Goal: Information Seeking & Learning: Learn about a topic

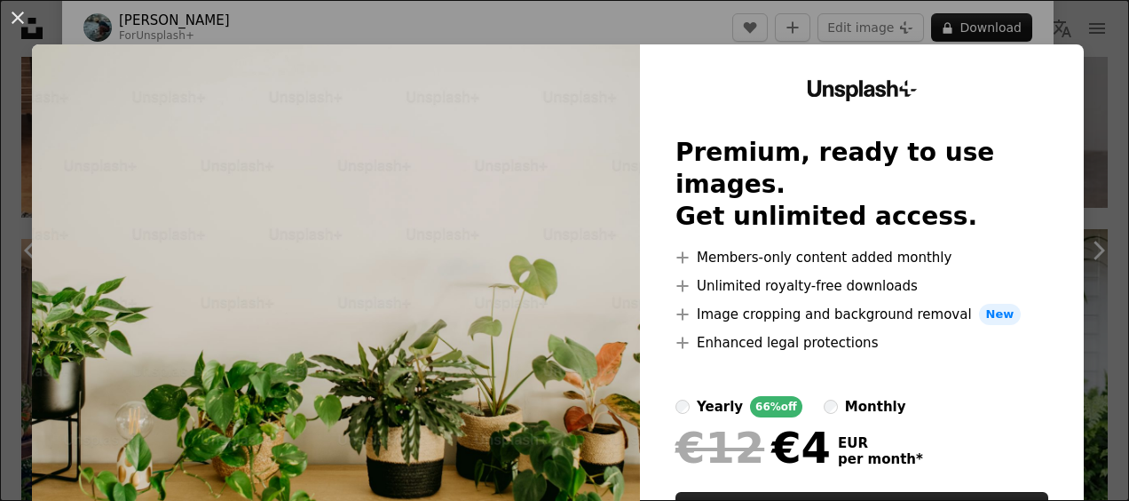
click at [1038, 11] on div "An X shape Unsplash+ Premium, ready to use images. Get unlimited access. A plus…" at bounding box center [564, 250] width 1129 height 501
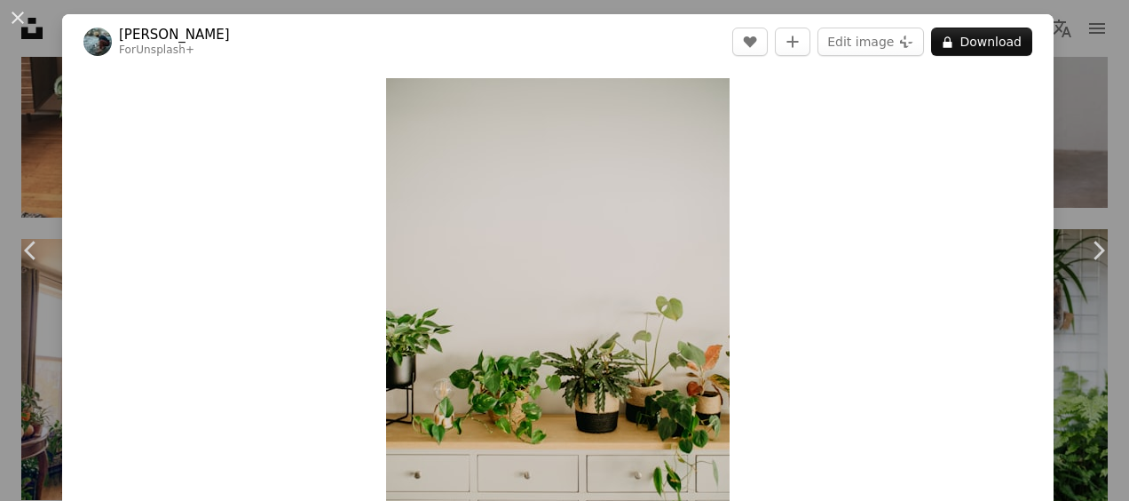
click at [1074, 124] on div "An X shape Chevron left Chevron right [PERSON_NAME] For Unsplash+ A heart A plu…" at bounding box center [564, 250] width 1129 height 501
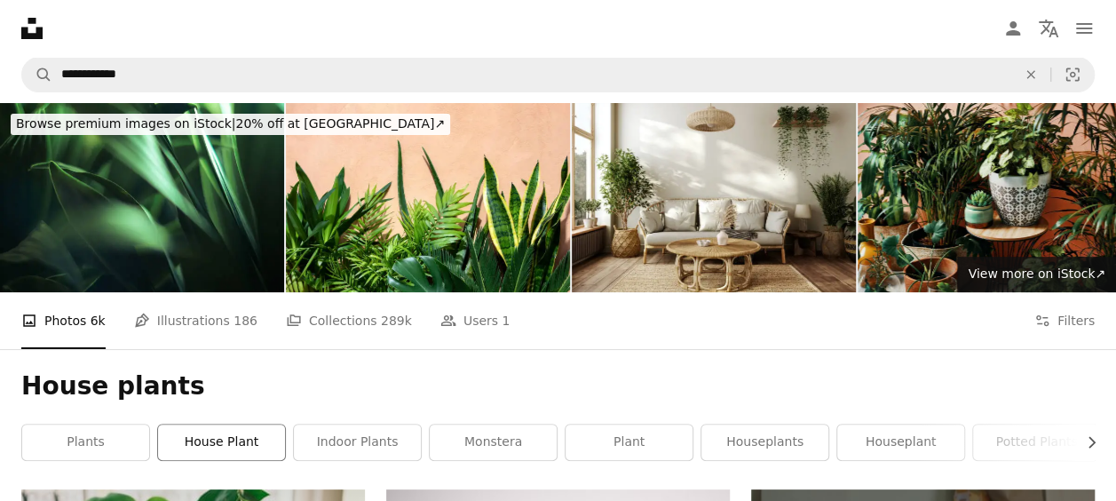
click at [229, 450] on link "house plant" at bounding box center [221, 442] width 127 height 36
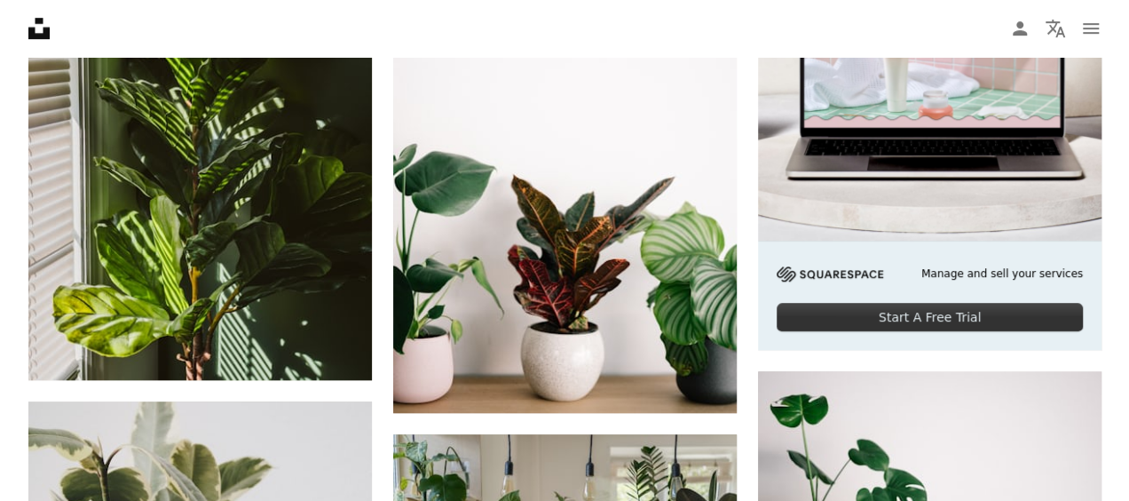
scroll to position [593, 0]
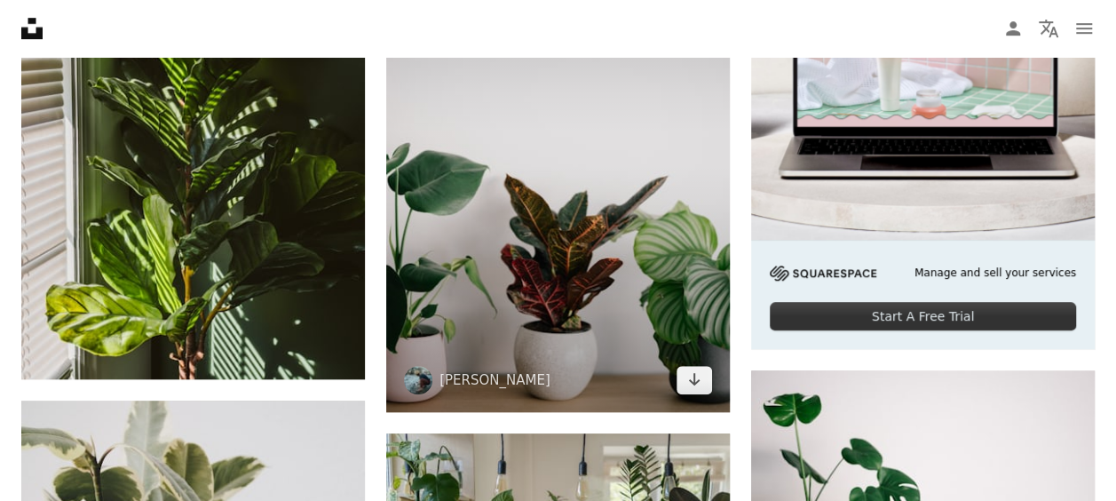
click at [588, 302] on img at bounding box center [557, 154] width 343 height 516
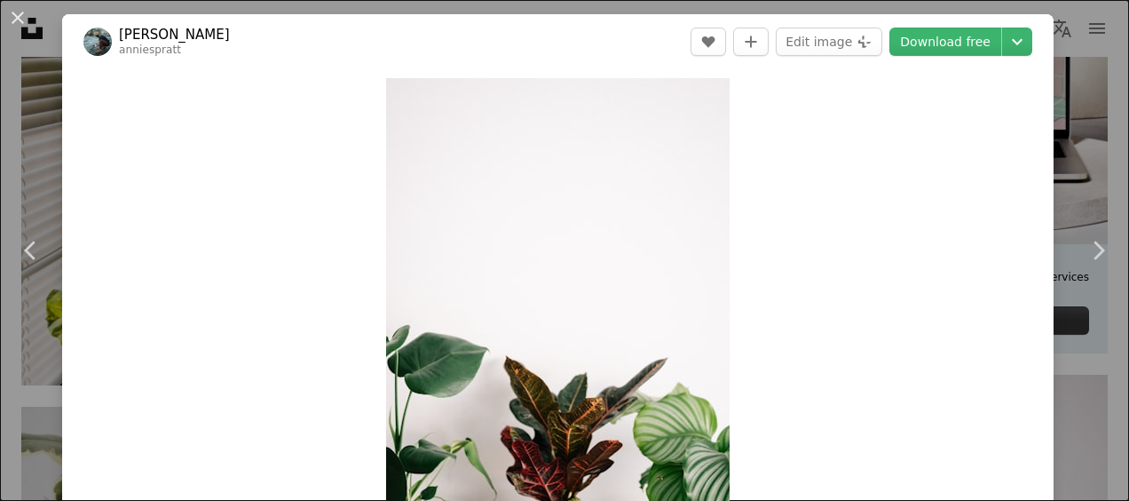
click at [1054, 69] on div "An X shape Chevron left Chevron right [PERSON_NAME] anniespratt A heart A plus …" at bounding box center [564, 250] width 1129 height 501
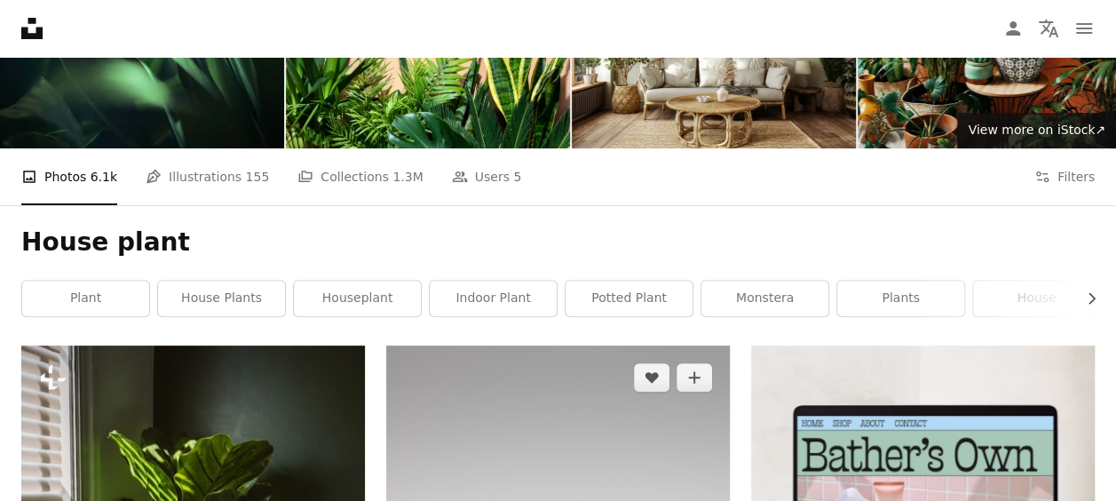
scroll to position [145, 0]
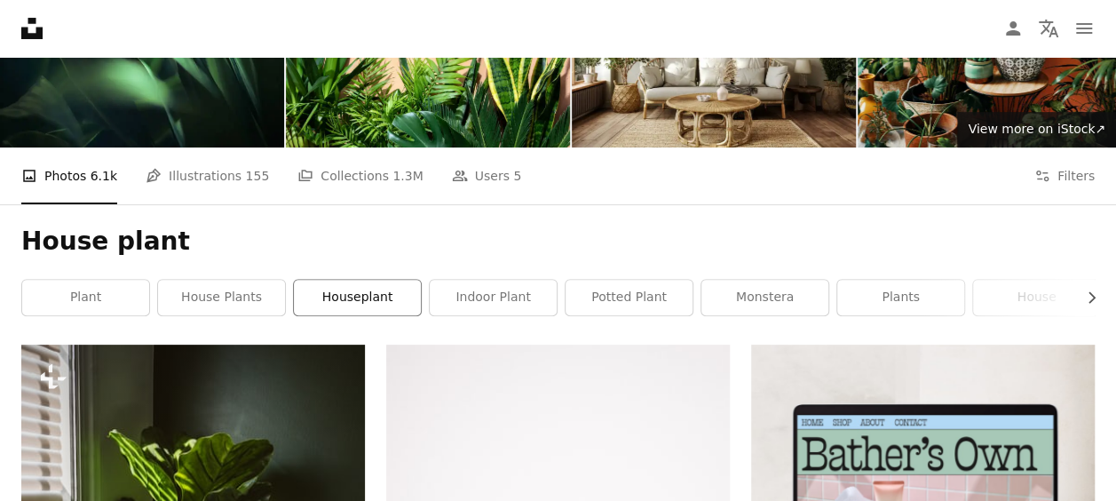
click at [353, 312] on link "houseplant" at bounding box center [357, 298] width 127 height 36
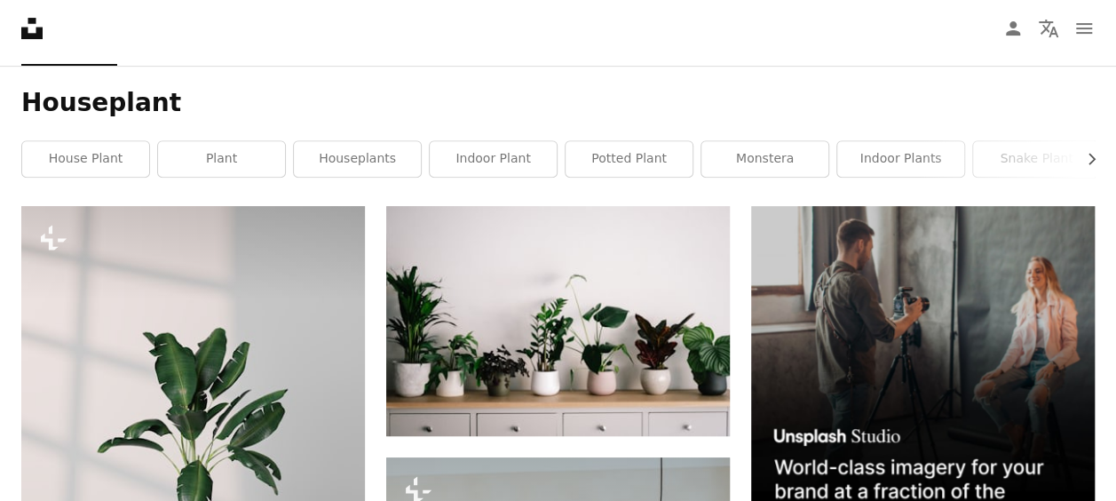
scroll to position [280, 0]
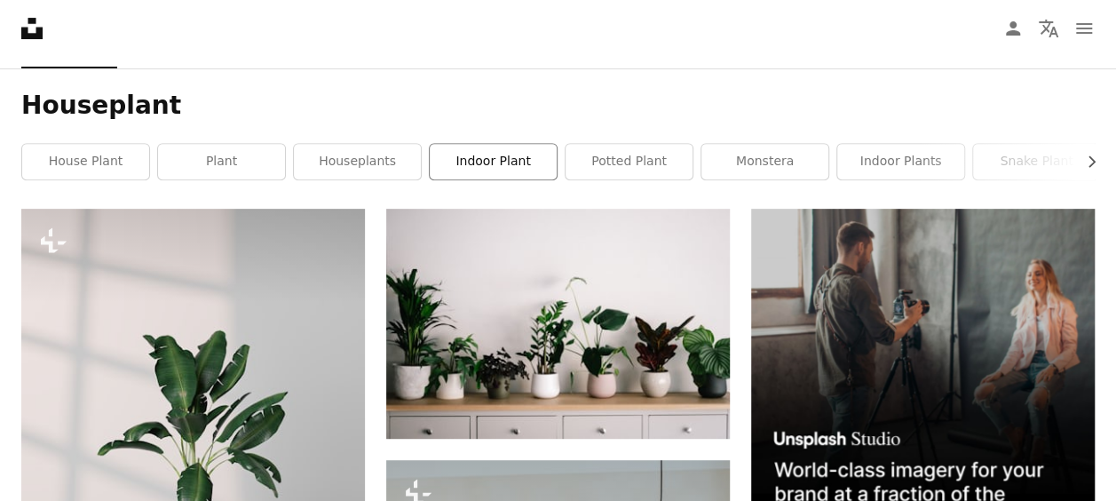
click at [510, 174] on link "indoor plant" at bounding box center [493, 162] width 127 height 36
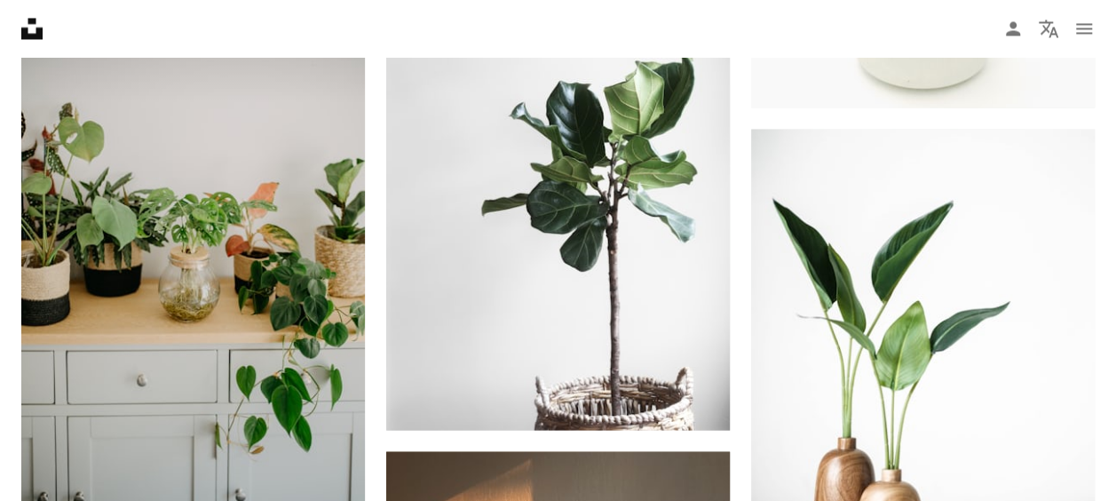
scroll to position [1565, 0]
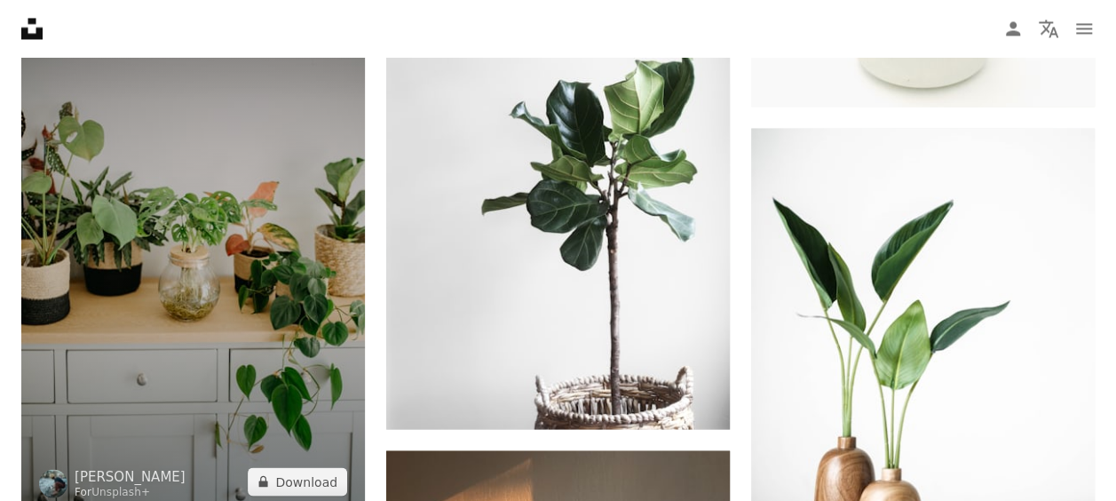
click at [231, 304] on img at bounding box center [192, 255] width 343 height 516
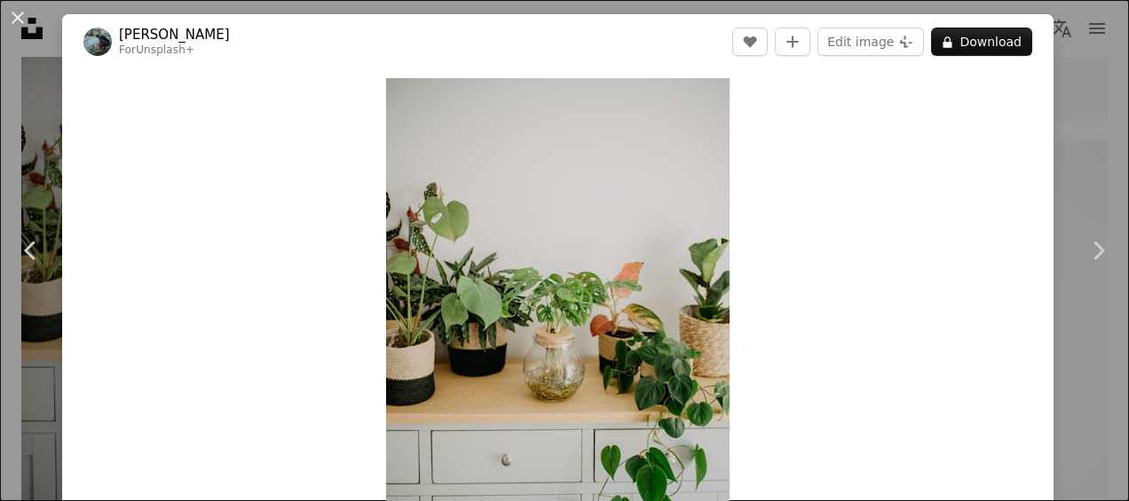
click at [33, 109] on div "An X shape Chevron left Chevron right [PERSON_NAME] For Unsplash+ A heart A plu…" at bounding box center [564, 250] width 1129 height 501
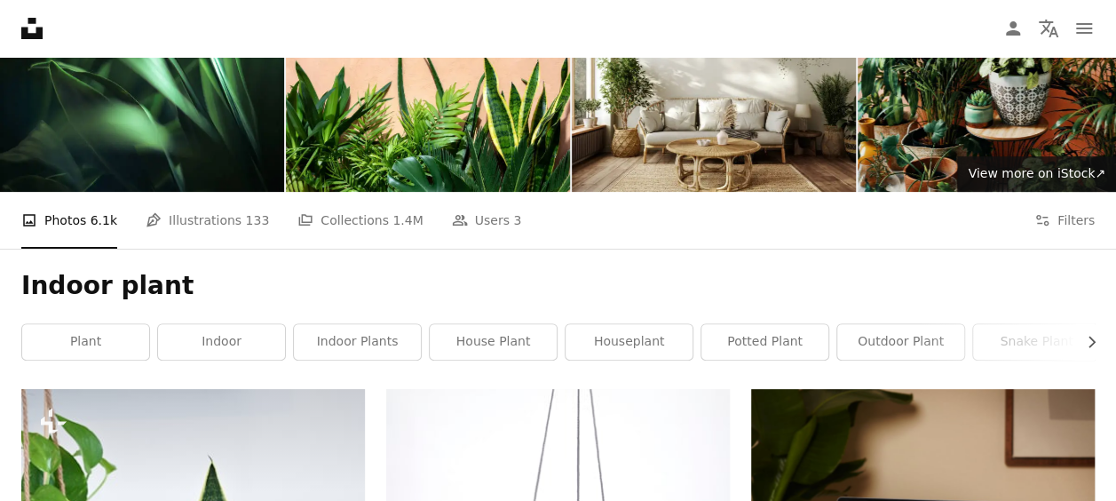
scroll to position [105, 0]
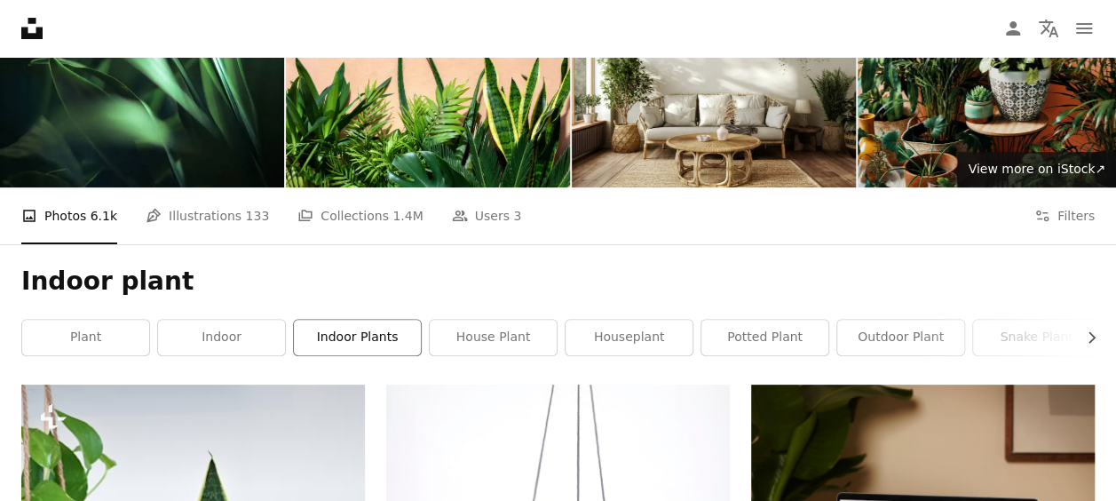
click at [314, 331] on link "indoor plants" at bounding box center [357, 338] width 127 height 36
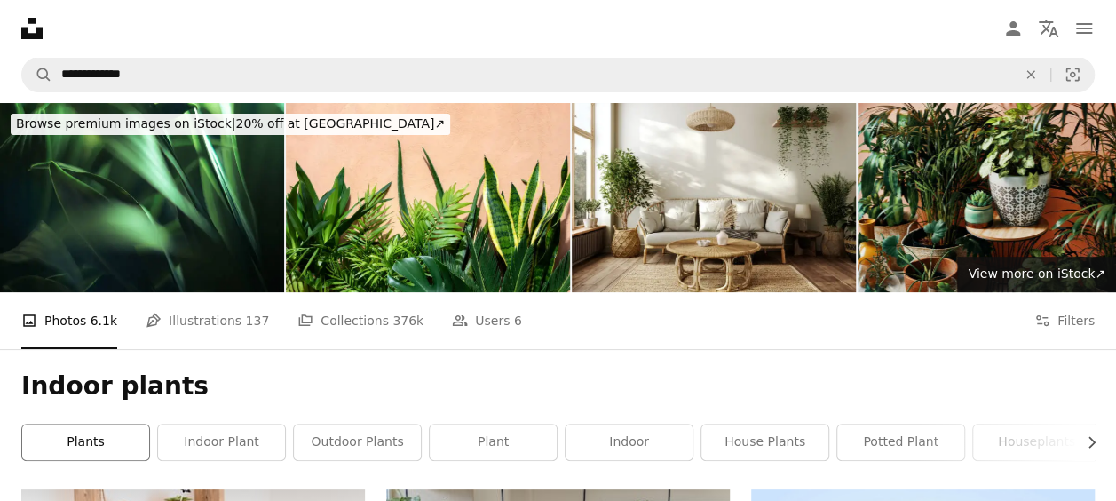
click at [46, 437] on link "plants" at bounding box center [85, 442] width 127 height 36
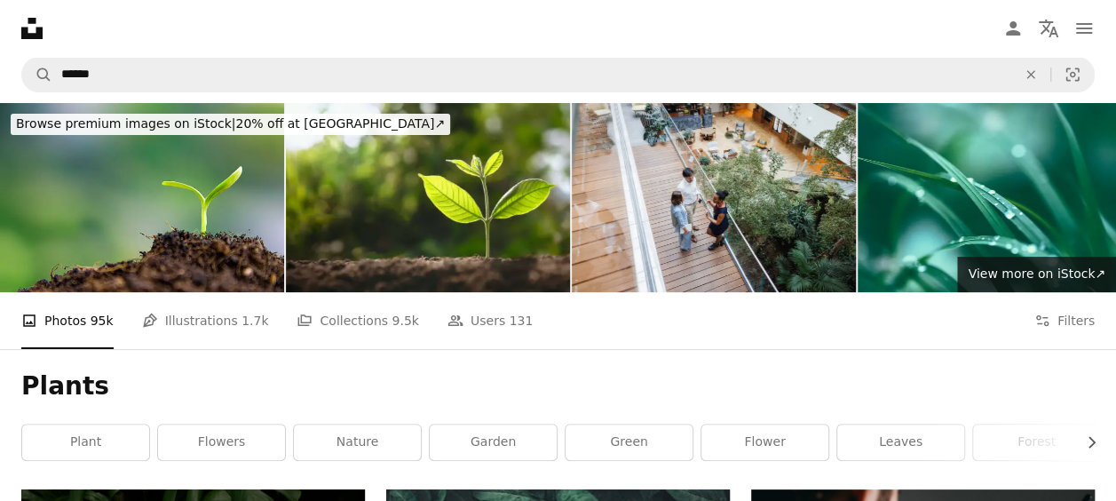
scroll to position [64, 0]
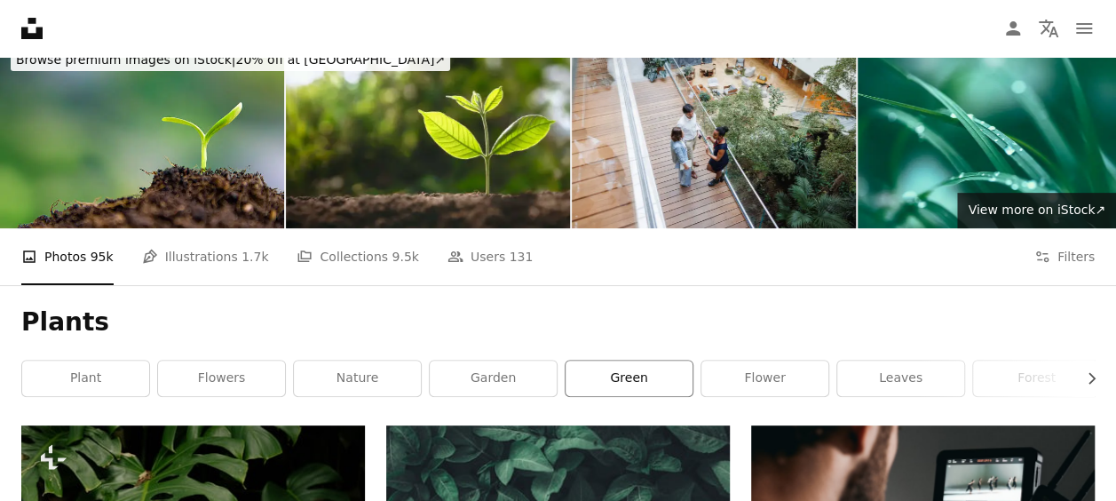
click at [629, 375] on link "green" at bounding box center [628, 378] width 127 height 36
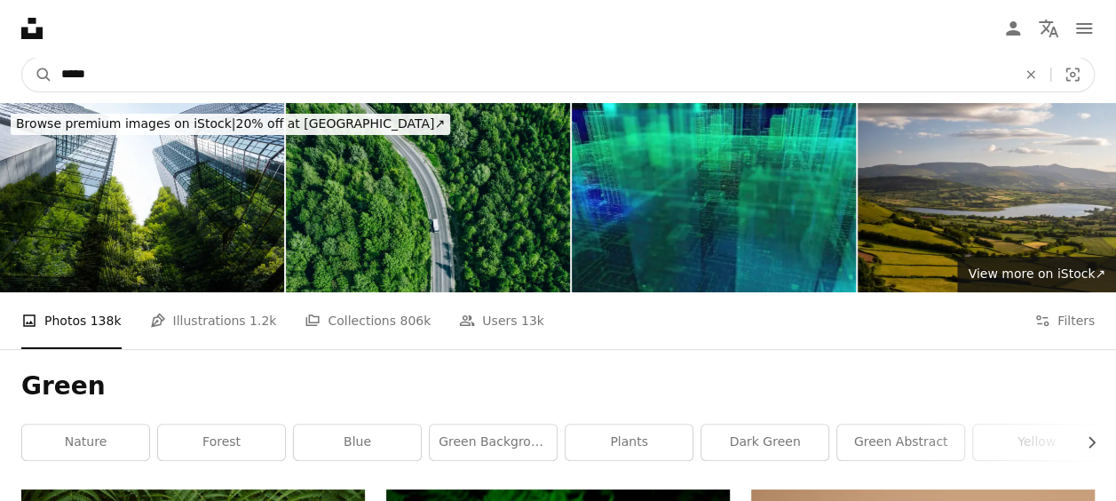
click at [142, 64] on input "*****" at bounding box center [531, 75] width 959 height 34
type input "**********"
click at [22, 58] on button "A magnifying glass" at bounding box center [37, 75] width 30 height 34
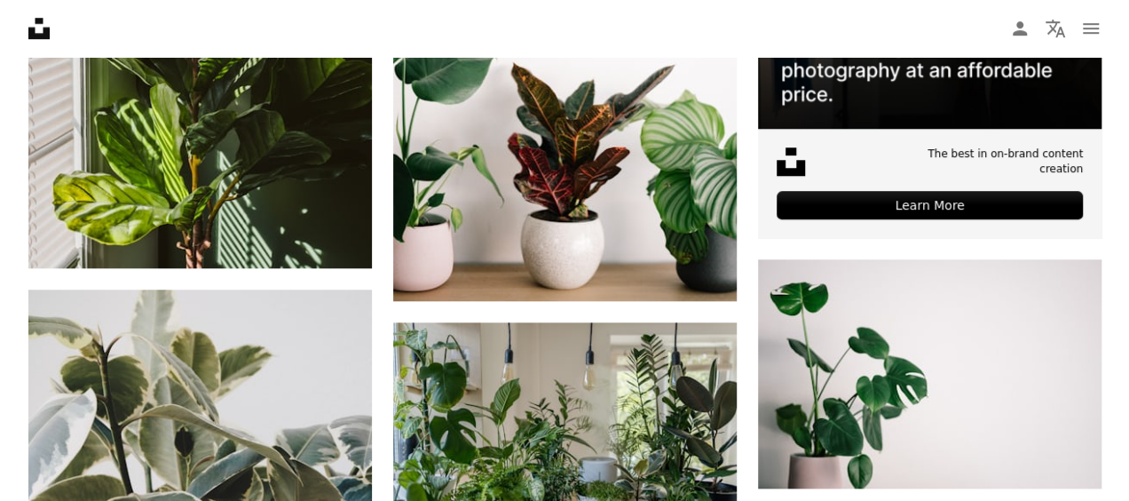
scroll to position [707, 0]
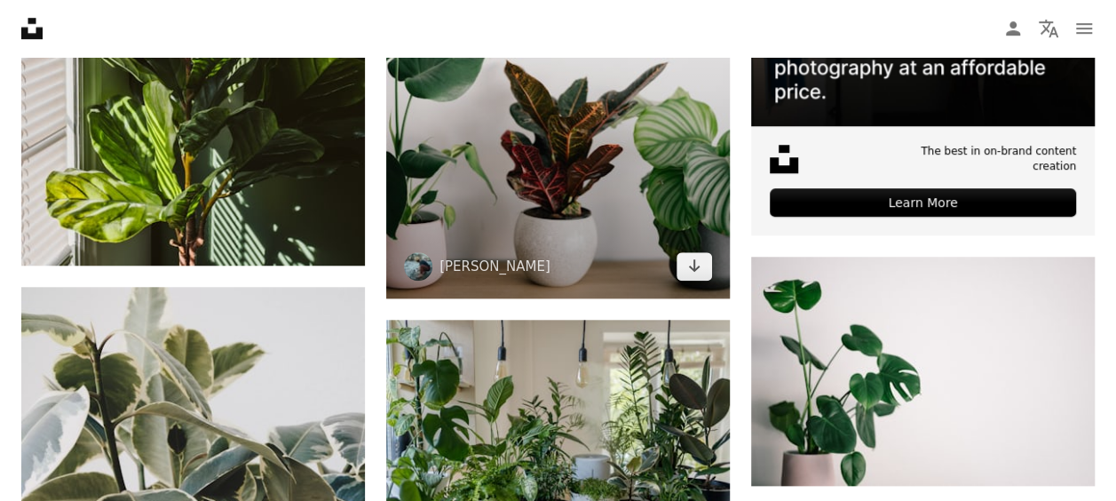
click at [651, 185] on img at bounding box center [557, 41] width 343 height 516
